Goal: Navigation & Orientation: Find specific page/section

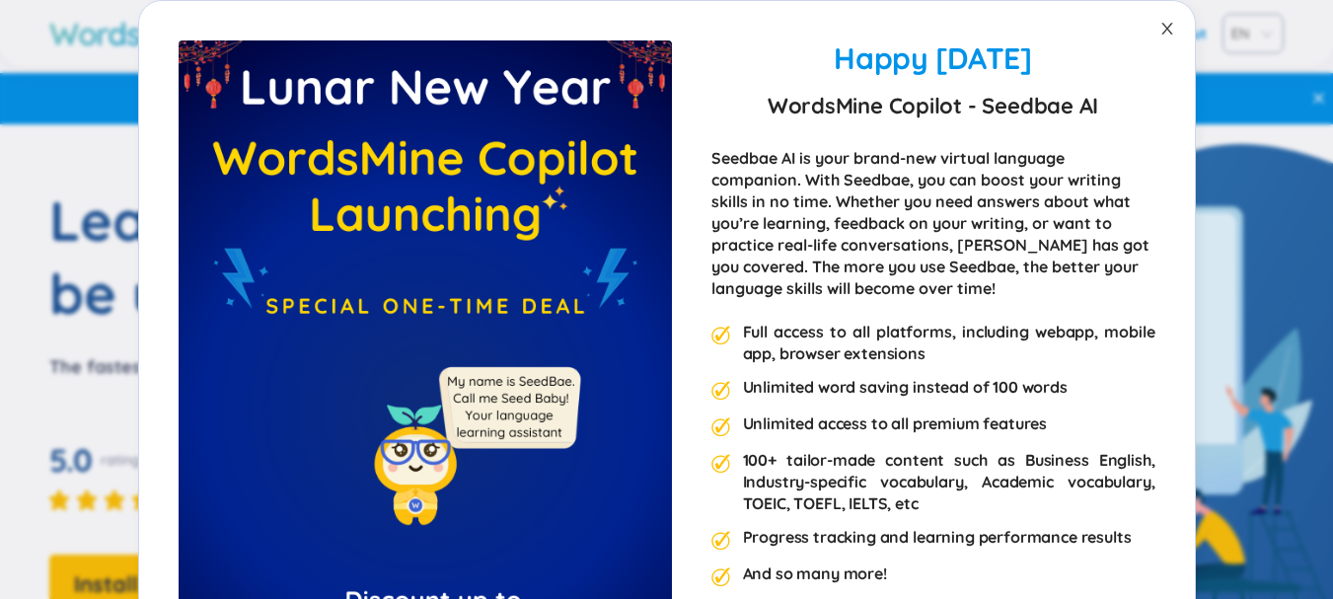
click at [1159, 30] on icon "close" at bounding box center [1167, 29] width 16 height 16
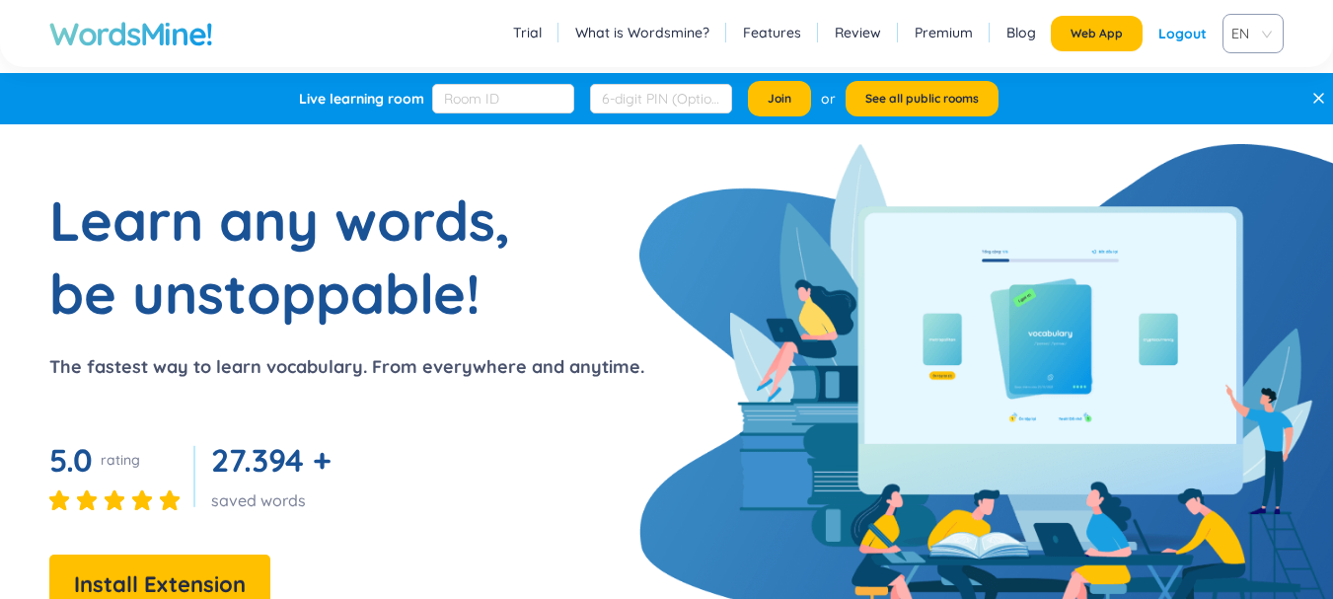
click at [104, 22] on h1 "WordsMine!" at bounding box center [131, 33] width 164 height 39
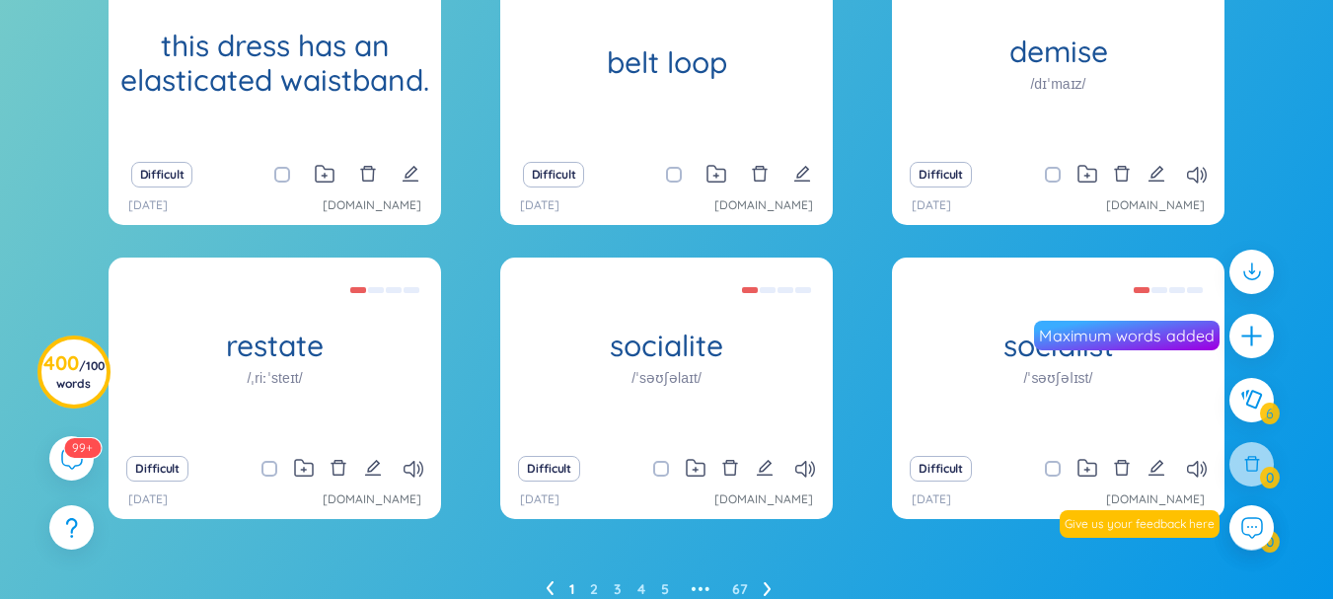
scroll to position [381, 0]
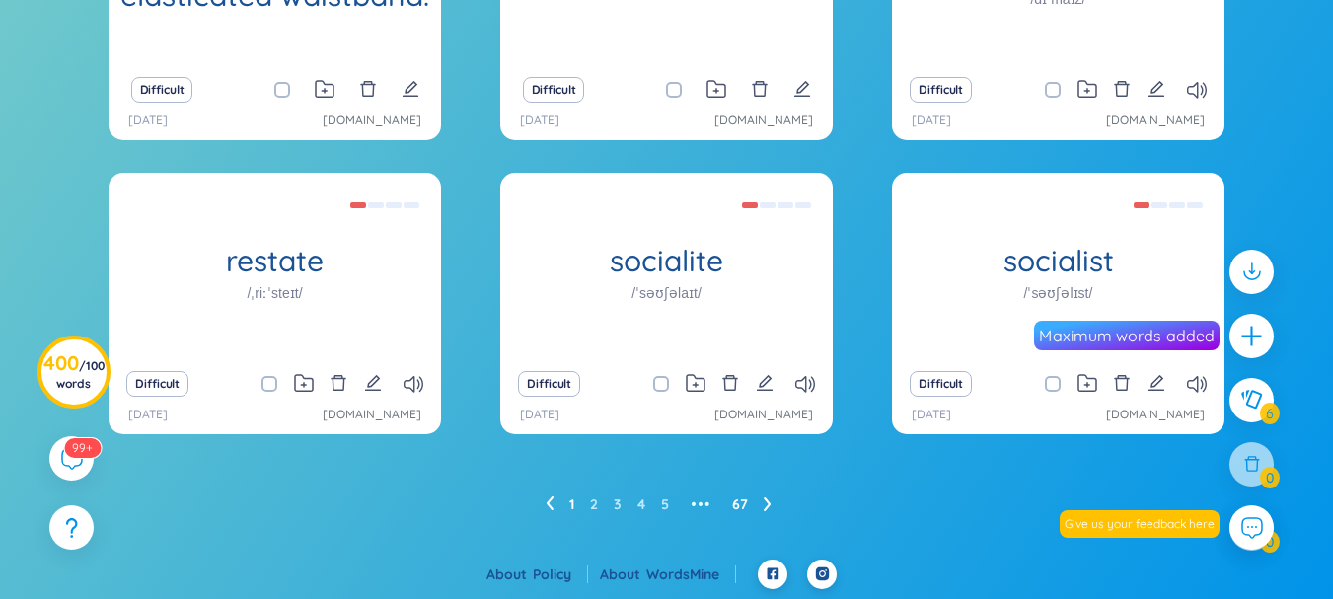
click at [738, 509] on link "67" at bounding box center [740, 504] width 16 height 30
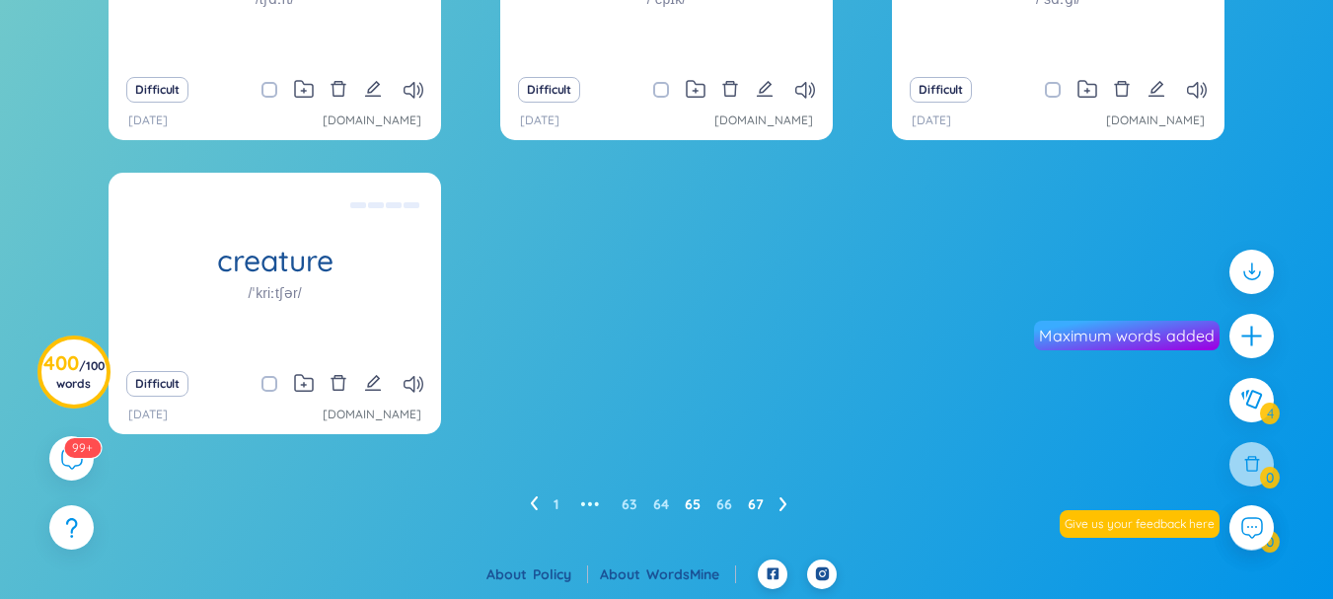
click at [687, 513] on link "65" at bounding box center [693, 504] width 16 height 30
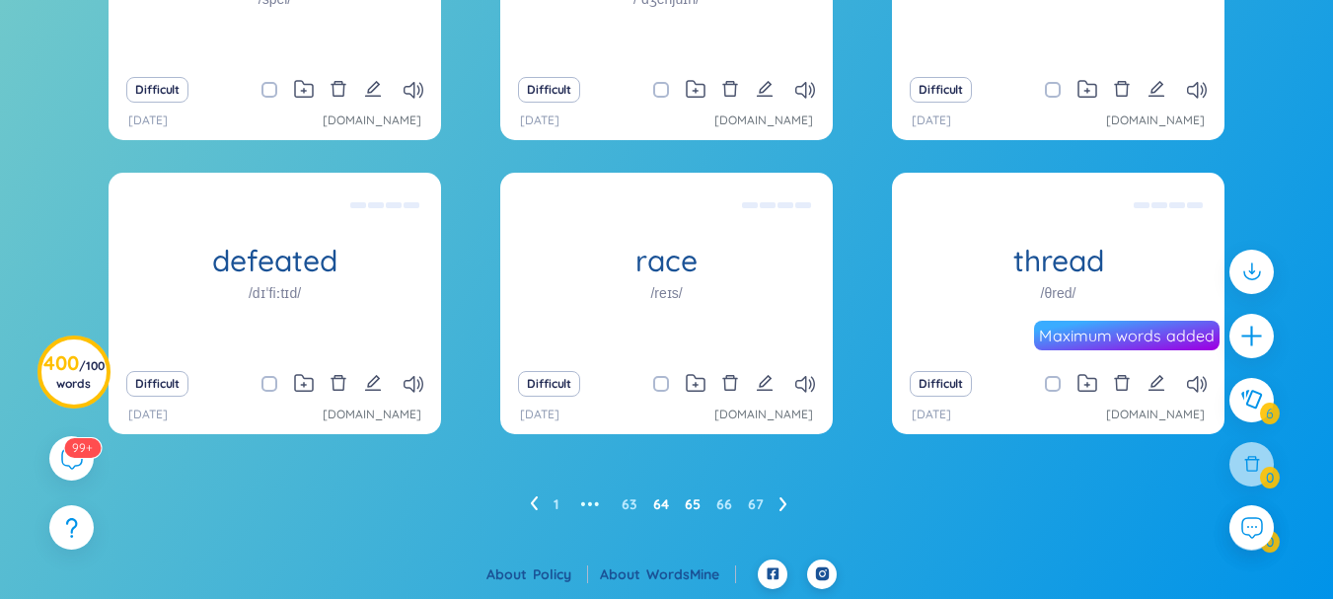
click at [663, 507] on link "64" at bounding box center [661, 504] width 16 height 30
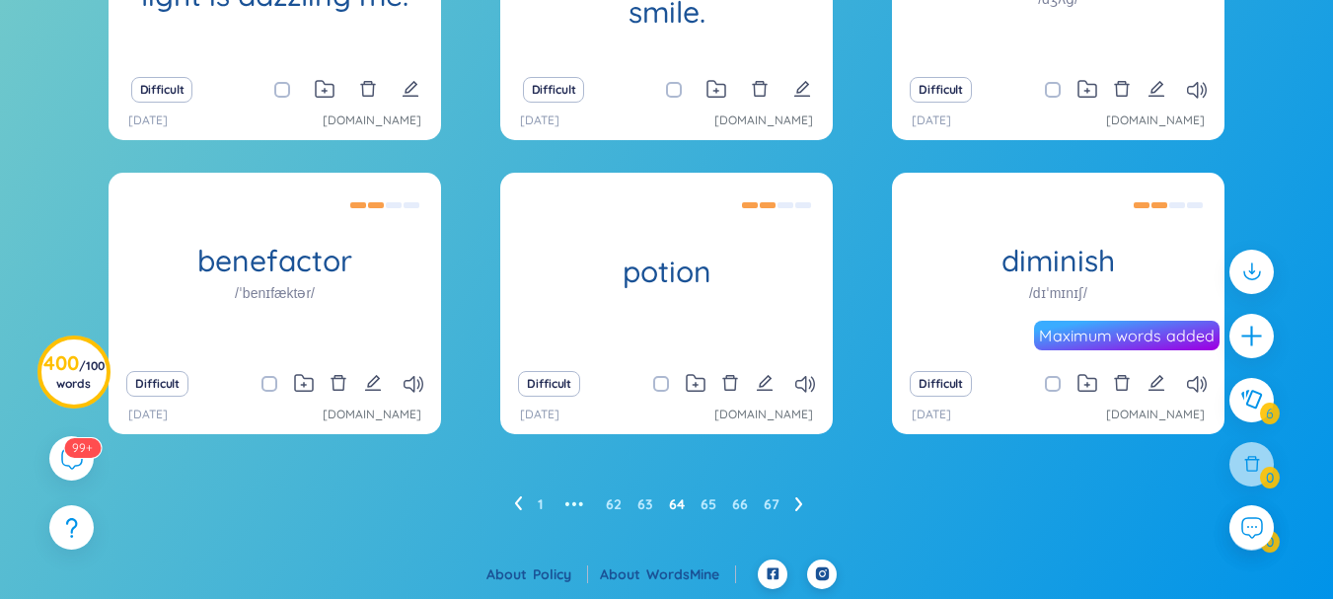
click at [637, 505] on ul "1 ••• 62 63 64 65 66 67" at bounding box center [666, 504] width 305 height 32
click at [650, 507] on link "63" at bounding box center [645, 504] width 16 height 30
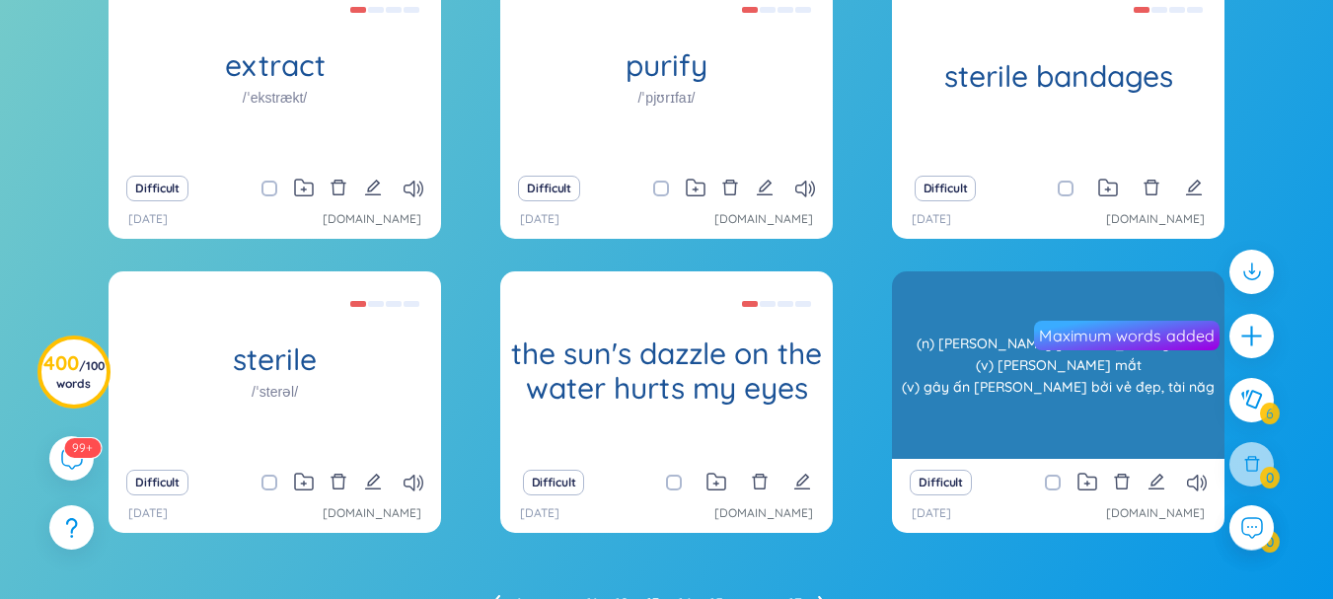
scroll to position [183, 0]
